Goal: Information Seeking & Learning: Learn about a topic

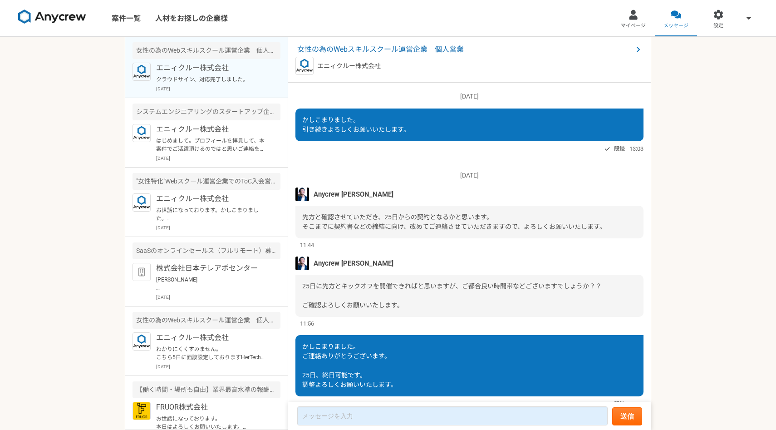
click at [210, 78] on p "クラウドサイン、対応完了しました。" at bounding box center [212, 79] width 112 height 8
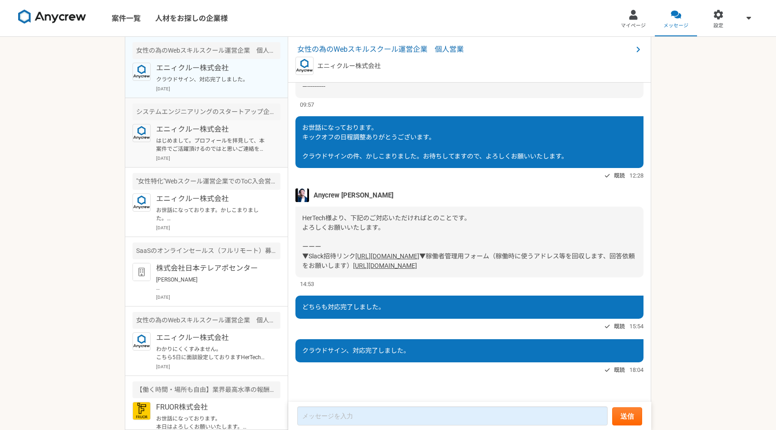
click at [213, 140] on p "はじめまして。プロフィールを拝見して、本案件でご活躍頂けるのではと思いご連絡を差し上げました。 案件ページの内容をご確認頂き、もし条件など合致されるようでした…" at bounding box center [212, 145] width 112 height 16
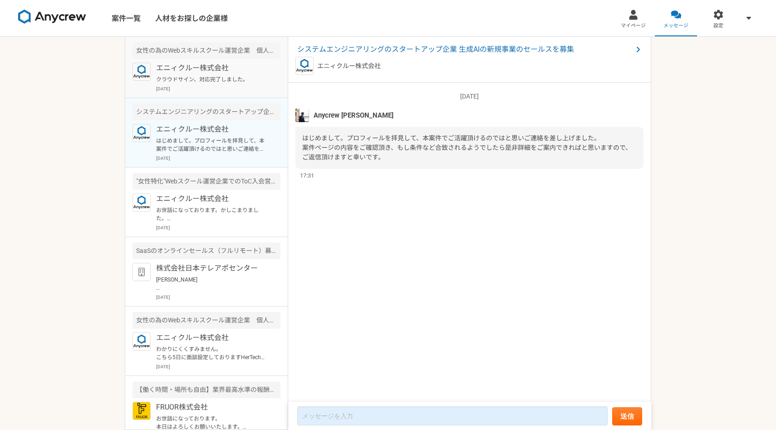
click at [220, 80] on p "クラウドサイン、対応完了しました。" at bounding box center [212, 79] width 112 height 8
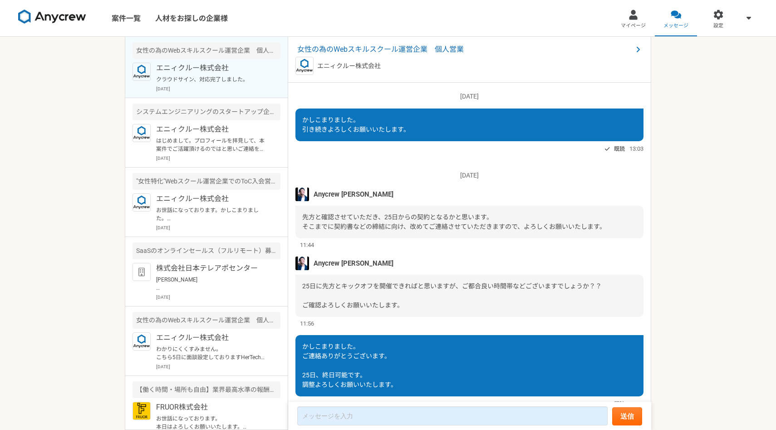
scroll to position [692, 0]
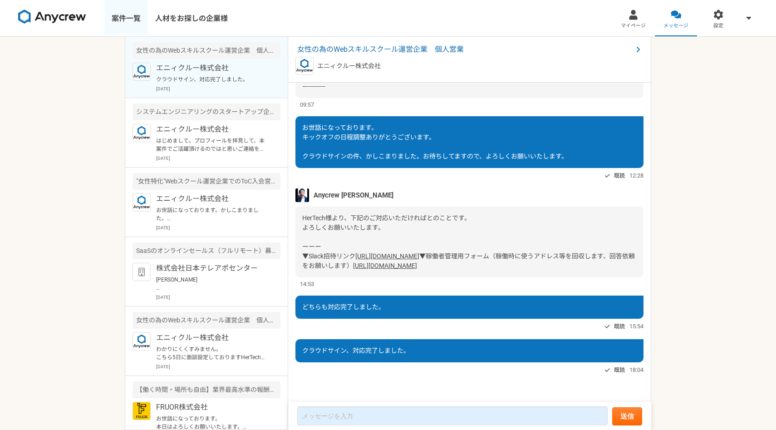
click at [137, 20] on link "案件一覧" at bounding box center [126, 18] width 44 height 36
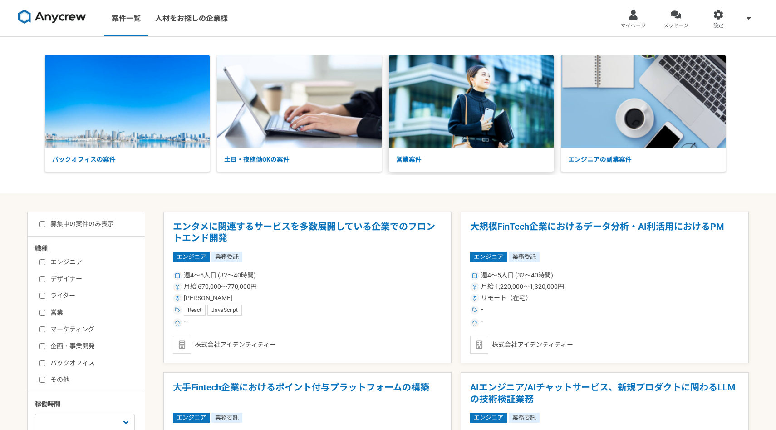
click at [459, 139] on img at bounding box center [471, 101] width 165 height 93
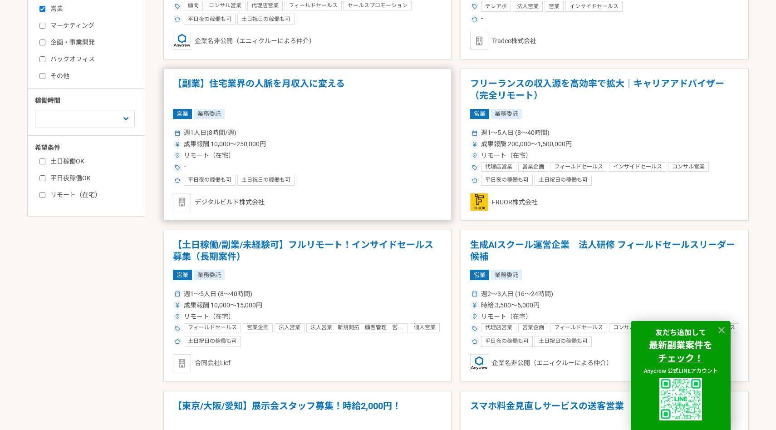
scroll to position [303, 0]
click at [366, 128] on div "週1人日(8時間/週)" at bounding box center [307, 133] width 269 height 10
